Goal: Navigation & Orientation: Understand site structure

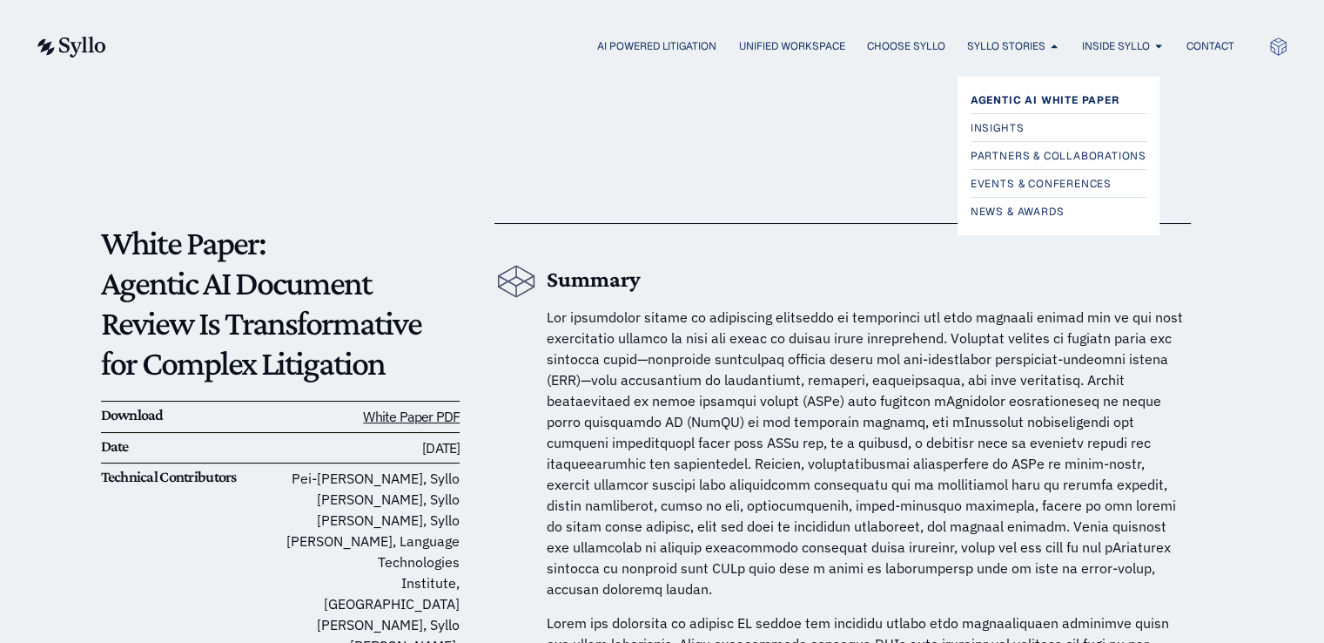
click at [1004, 100] on span "Agentic AI White Paper" at bounding box center [1045, 100] width 149 height 21
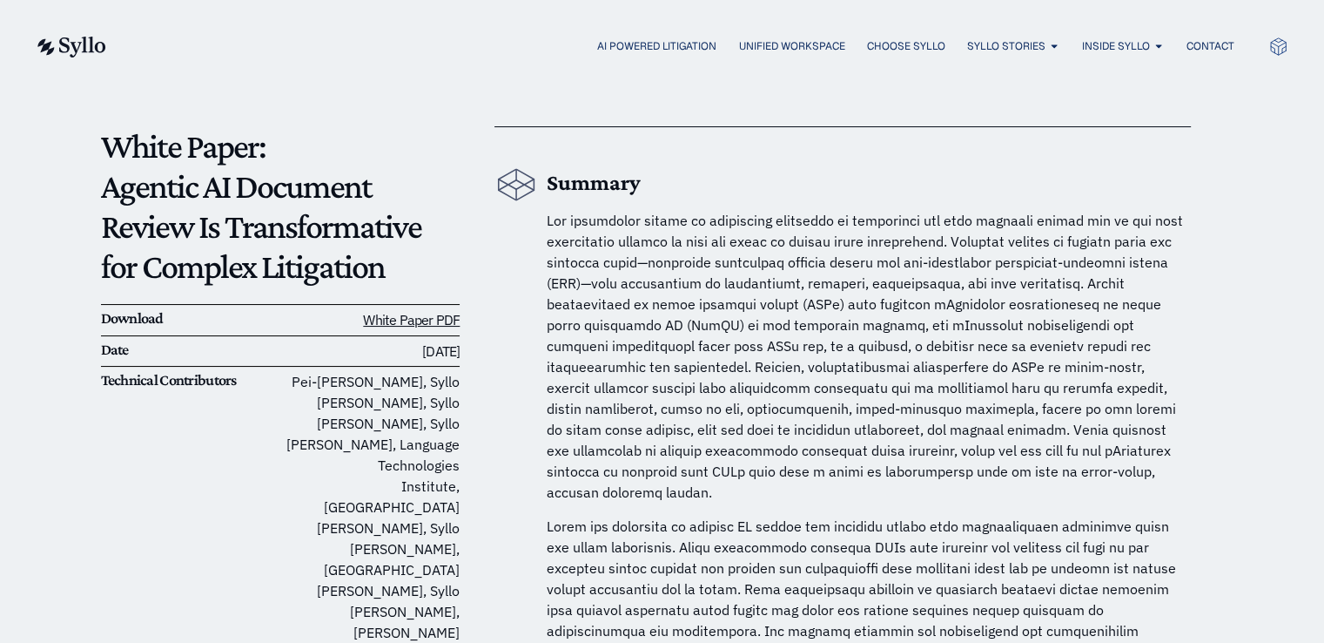
scroll to position [101, 0]
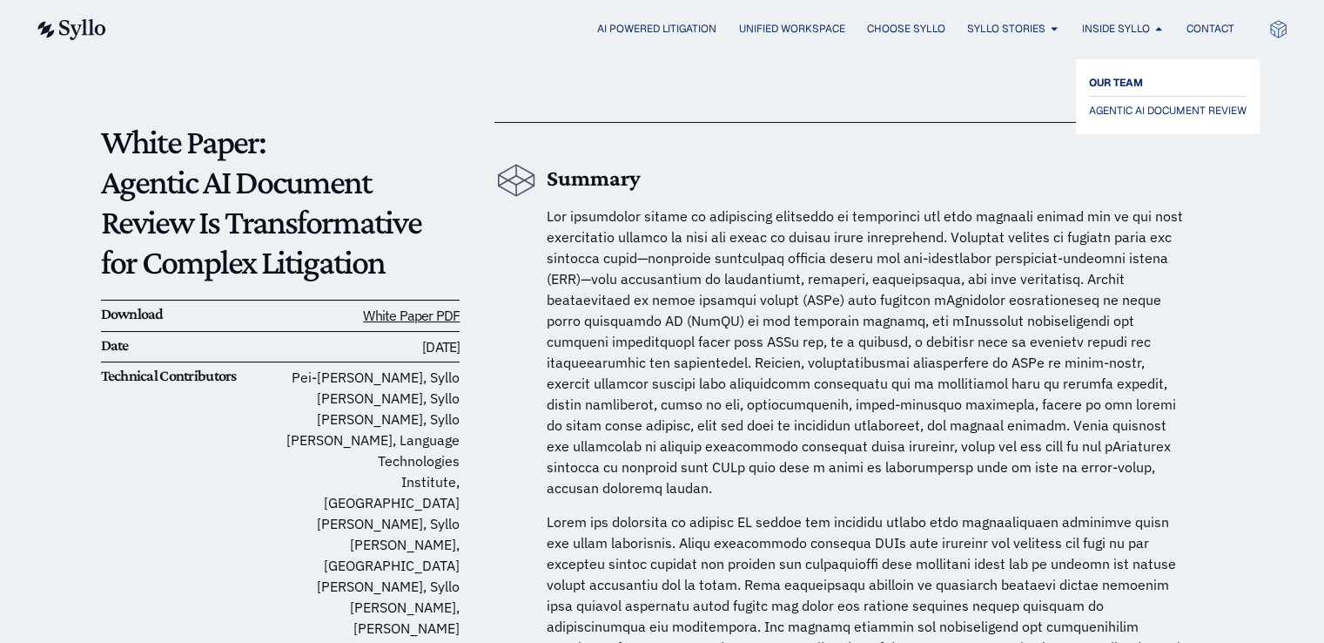
click at [1114, 81] on span "OUR TEAM" at bounding box center [1116, 82] width 54 height 21
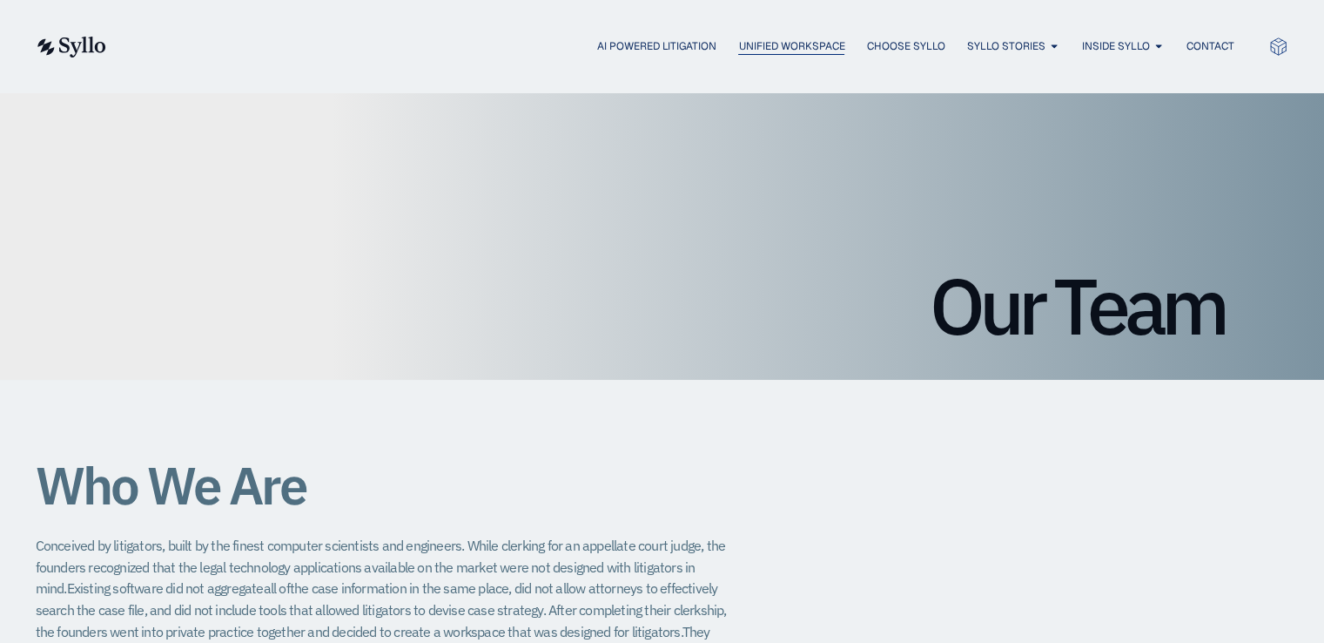
click at [785, 52] on span "Unified Workspace" at bounding box center [791, 46] width 106 height 16
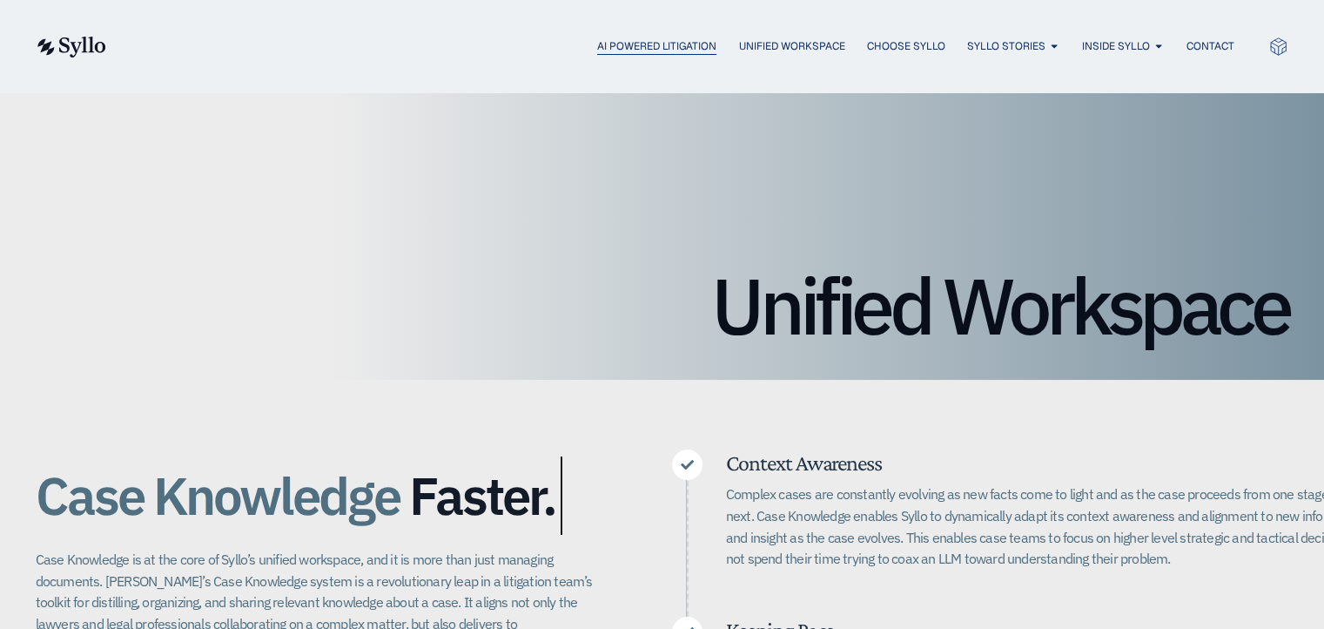
click at [604, 42] on span "AI Powered Litigation" at bounding box center [656, 46] width 119 height 16
